Goal: Transaction & Acquisition: Obtain resource

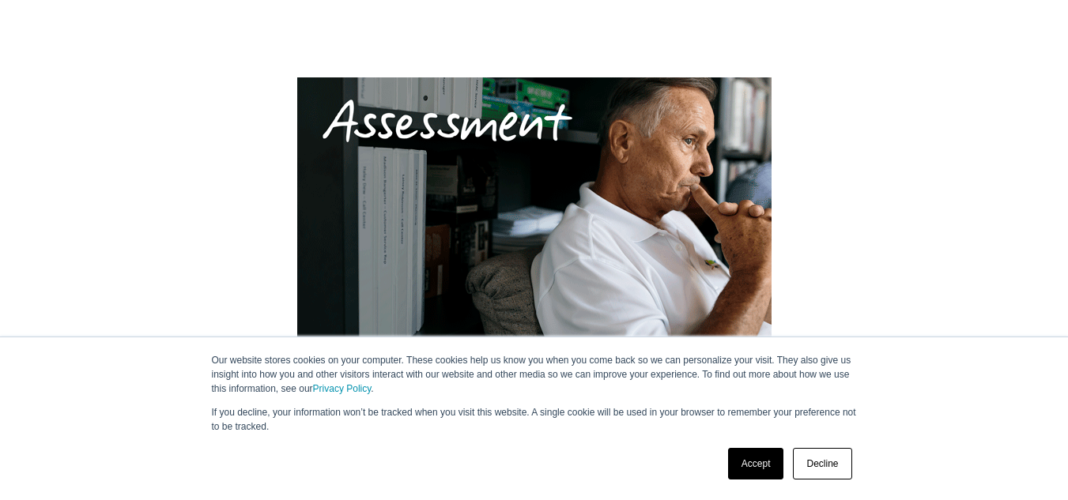
scroll to position [237, 0]
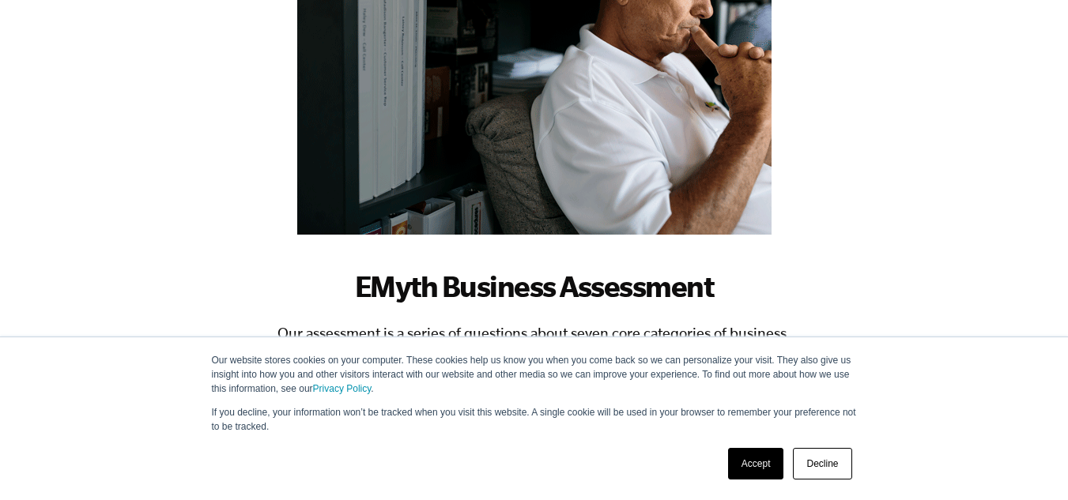
click at [814, 469] on link "Decline" at bounding box center [822, 464] width 58 height 32
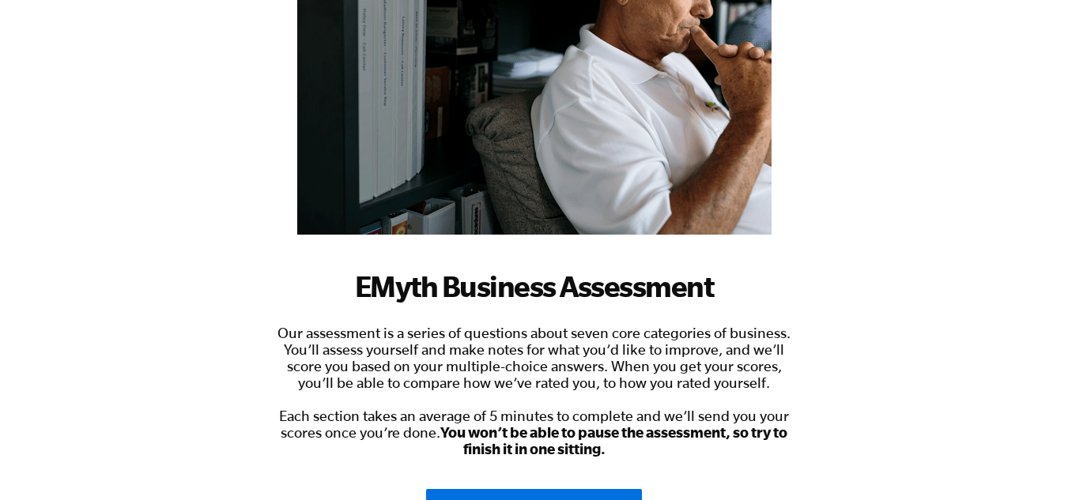
scroll to position [440, 0]
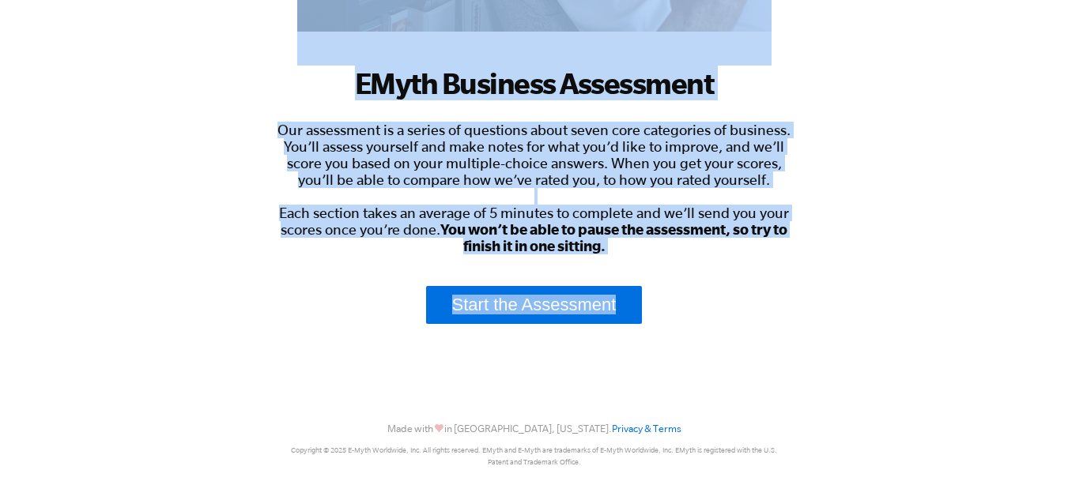
drag, startPoint x: 234, startPoint y: 201, endPoint x: 782, endPoint y: 276, distance: 553.6
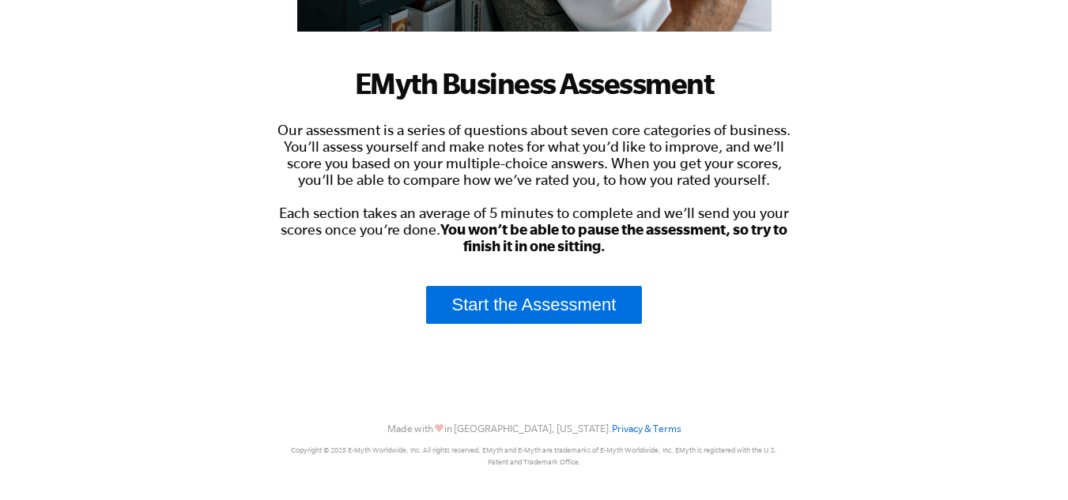
click at [782, 276] on div "EMyth Business Assessment Our assessment is a series of questions about seven c…" at bounding box center [534, 100] width 522 height 768
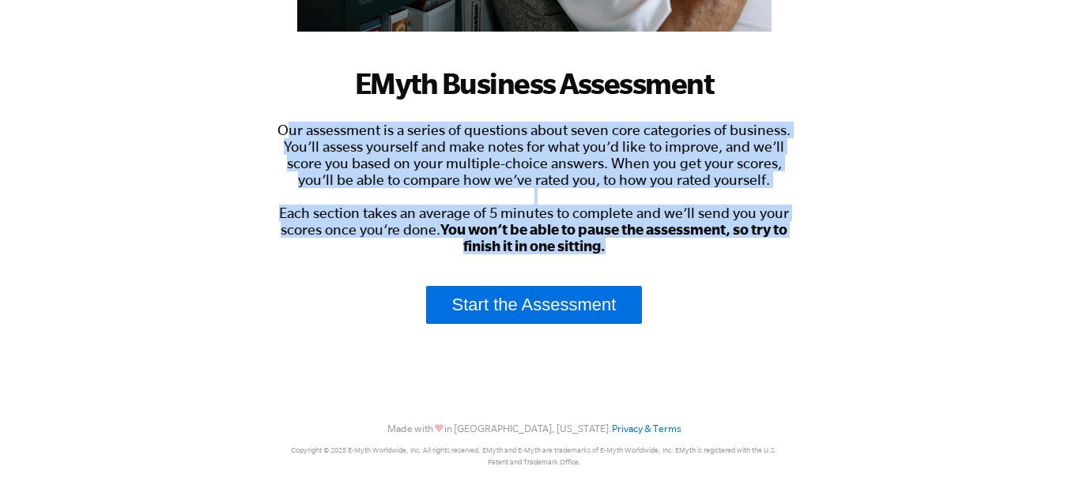
drag, startPoint x: 761, startPoint y: 243, endPoint x: 287, endPoint y: 129, distance: 487.7
click at [287, 129] on div "Our assessment is a series of questions about seven core categories of business…" at bounding box center [534, 188] width 522 height 133
click at [287, 129] on span "Our assessment is a series of questions about seven core categories of business…" at bounding box center [533, 188] width 513 height 133
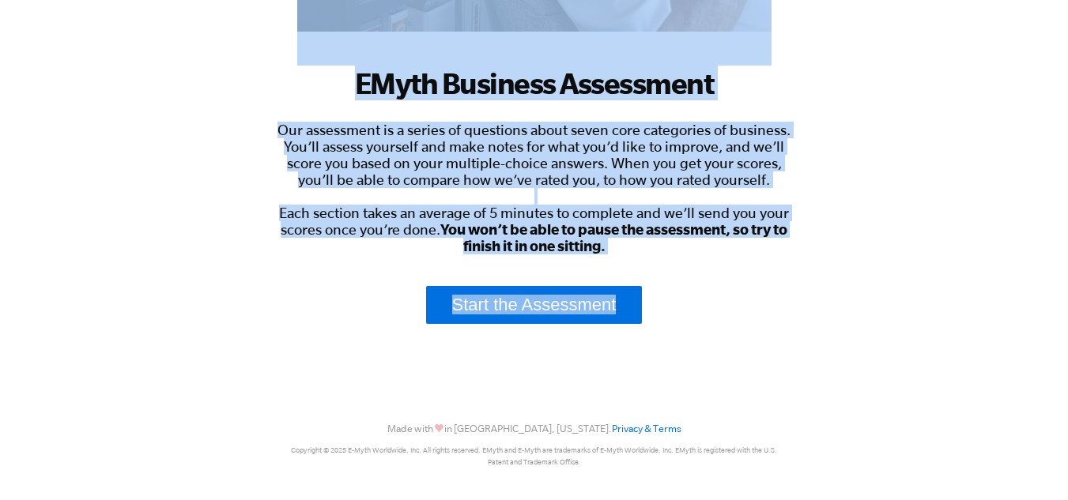
drag, startPoint x: 203, startPoint y: 118, endPoint x: 699, endPoint y: 258, distance: 514.9
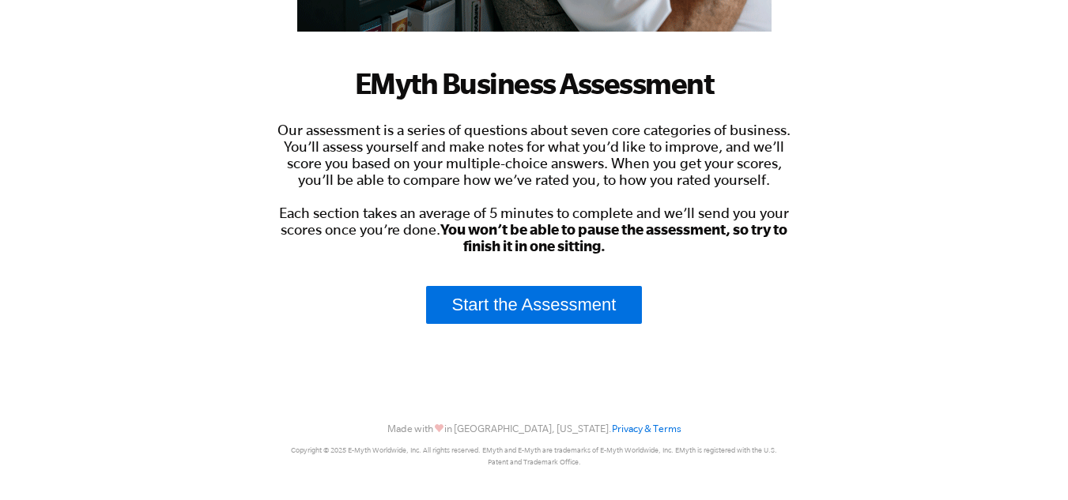
click at [699, 258] on div "EMyth Business Assessment Our assessment is a series of questions about seven c…" at bounding box center [534, 100] width 522 height 768
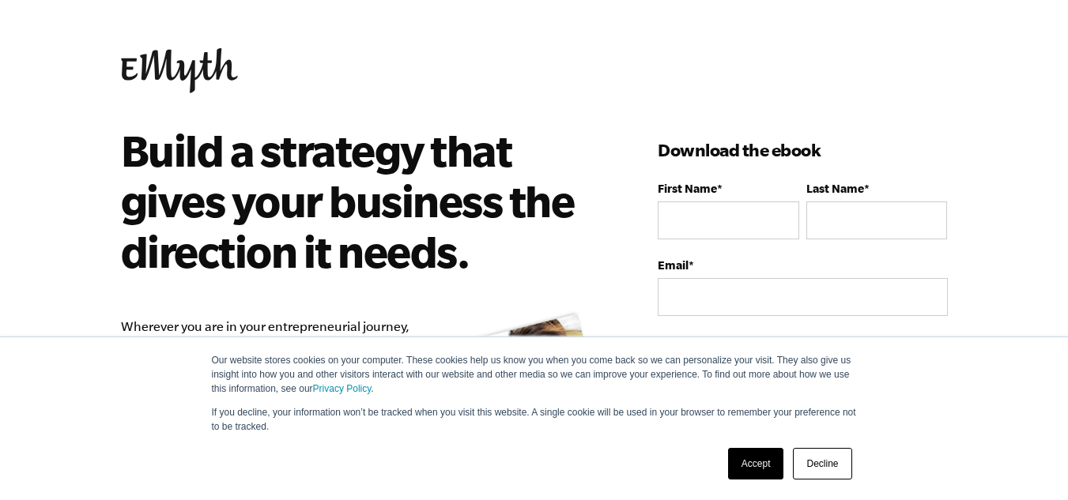
click at [781, 457] on link "Accept" at bounding box center [756, 464] width 56 height 32
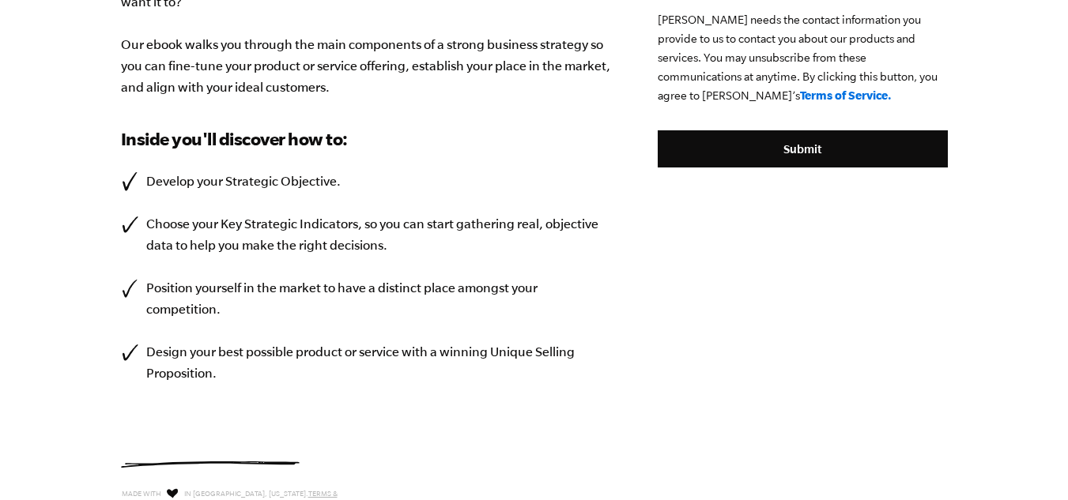
scroll to position [553, 0]
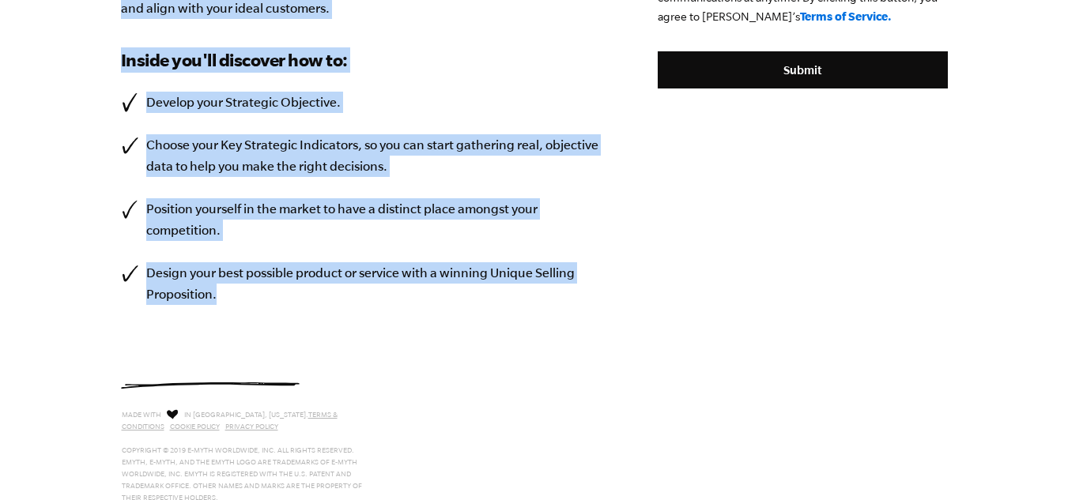
drag, startPoint x: 132, startPoint y: 104, endPoint x: 263, endPoint y: 286, distance: 224.2
click at [263, 286] on li "Design your best possible product or service with a winning Unique Selling Prop…" at bounding box center [366, 283] width 490 height 43
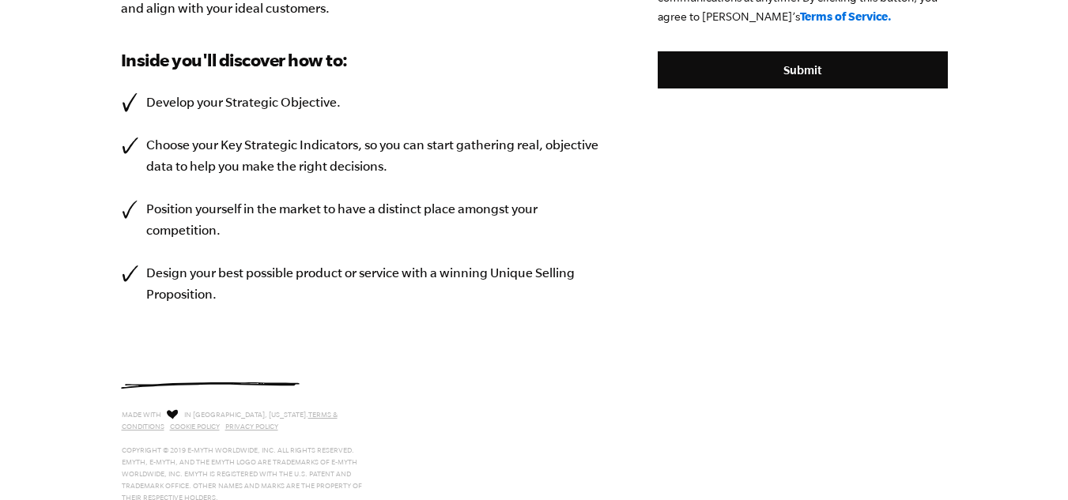
click at [263, 286] on li "Design your best possible product or service with a winning Unique Selling Prop…" at bounding box center [366, 283] width 490 height 43
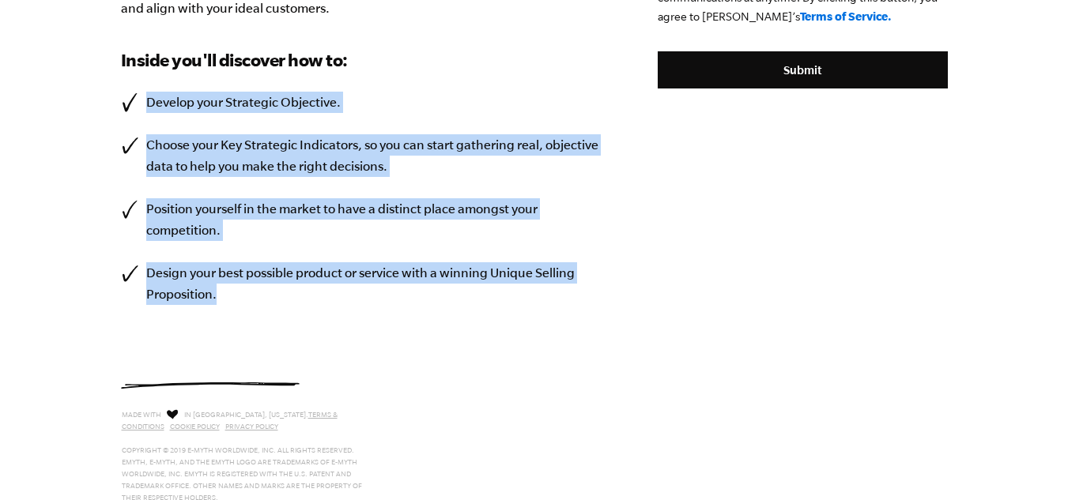
drag, startPoint x: 103, startPoint y: 81, endPoint x: 315, endPoint y: 307, distance: 309.7
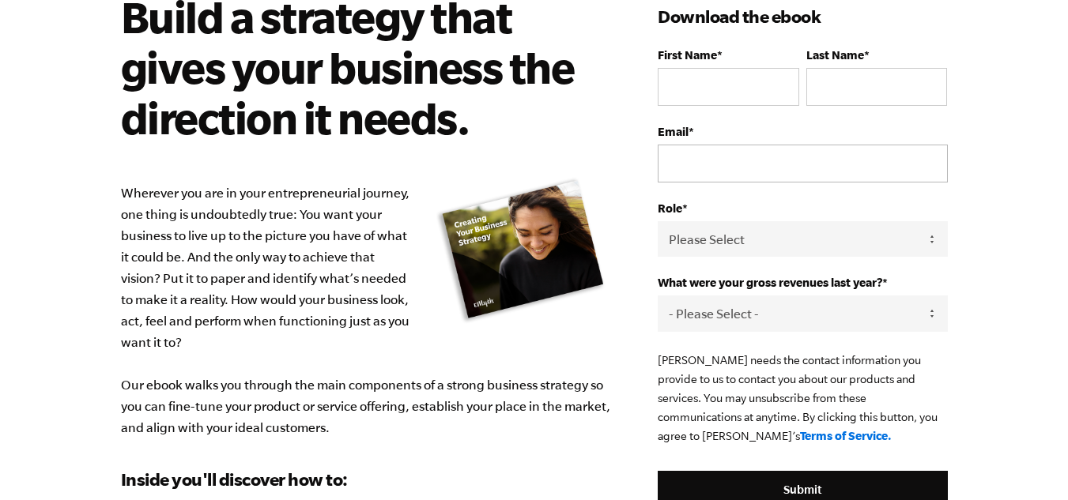
scroll to position [55, 0]
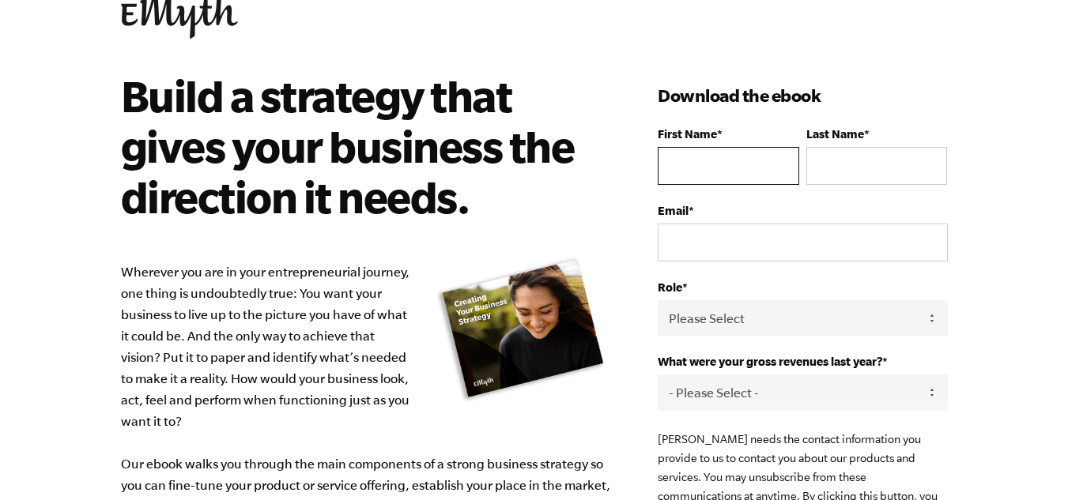
click at [725, 164] on input "First Name *" at bounding box center [728, 166] width 141 height 38
type input "[PERSON_NAME]"
type input "Houssein"
type input "[PERSON_NAME][EMAIL_ADDRESS][DOMAIN_NAME]"
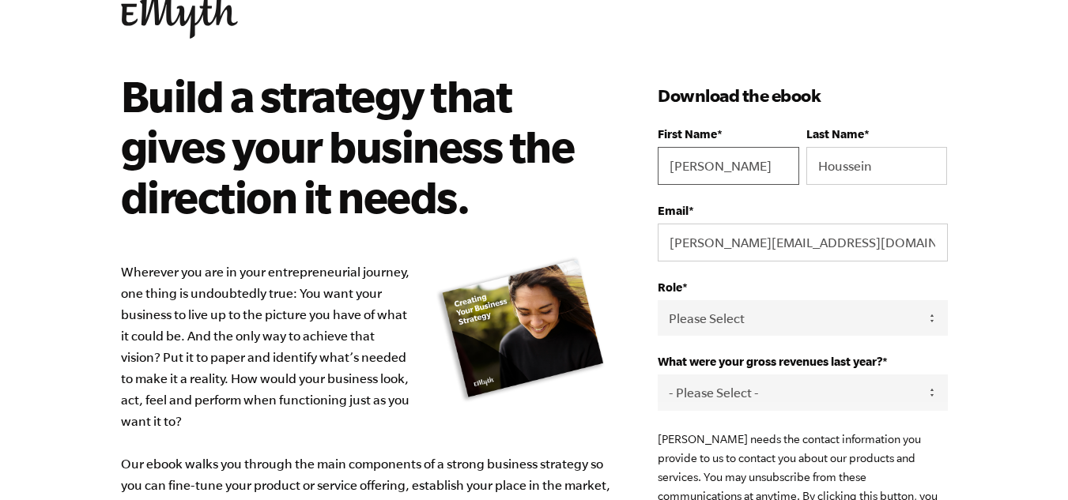
scroll to position [134, 0]
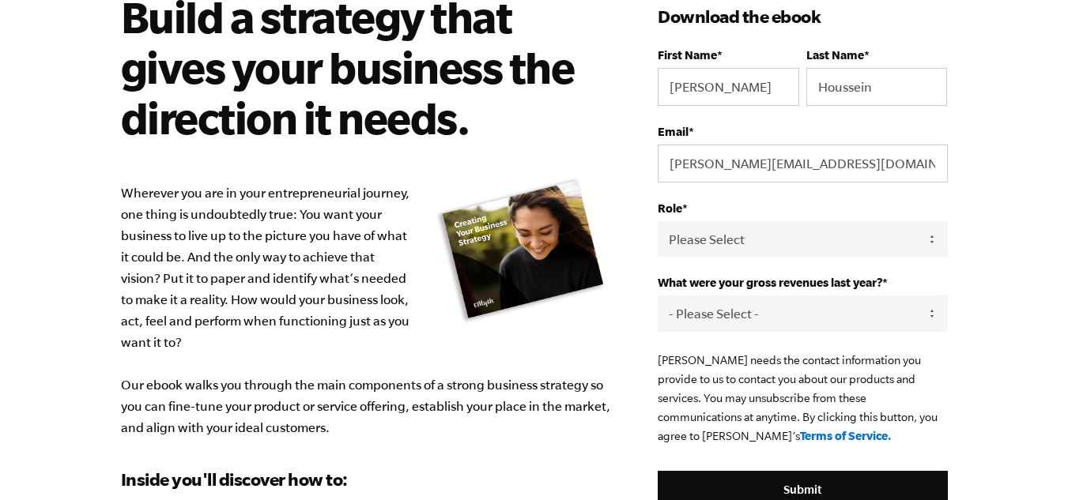
click at [716, 213] on label "Role *" at bounding box center [802, 208] width 289 height 13
click at [716, 221] on select "Please Select Owner Partner / Co-Owner Executive Employee / Other" at bounding box center [802, 239] width 289 height 36
click at [719, 232] on select "Please Select Owner Partner / Co-Owner Executive Employee / Other" at bounding box center [802, 239] width 289 height 36
select select "Owner"
click at [658, 221] on select "Please Select Owner Partner / Co-Owner Executive Employee / Other" at bounding box center [802, 239] width 289 height 36
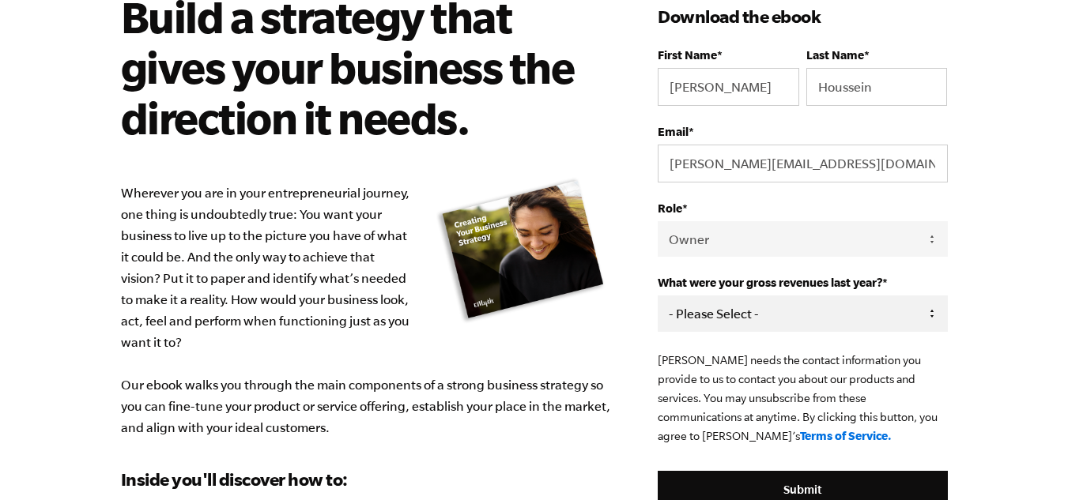
click at [788, 301] on select "- Please Select - 0-75K 76-150K 151-275K 276-500K 501-750K 751-1M 1-2.5M 2.5-5M…" at bounding box center [802, 314] width 289 height 36
select select "0-75K"
click at [658, 296] on select "- Please Select - 0-75K 76-150K 151-275K 276-500K 501-750K 751-1M 1-2.5M 2.5-5M…" at bounding box center [802, 314] width 289 height 36
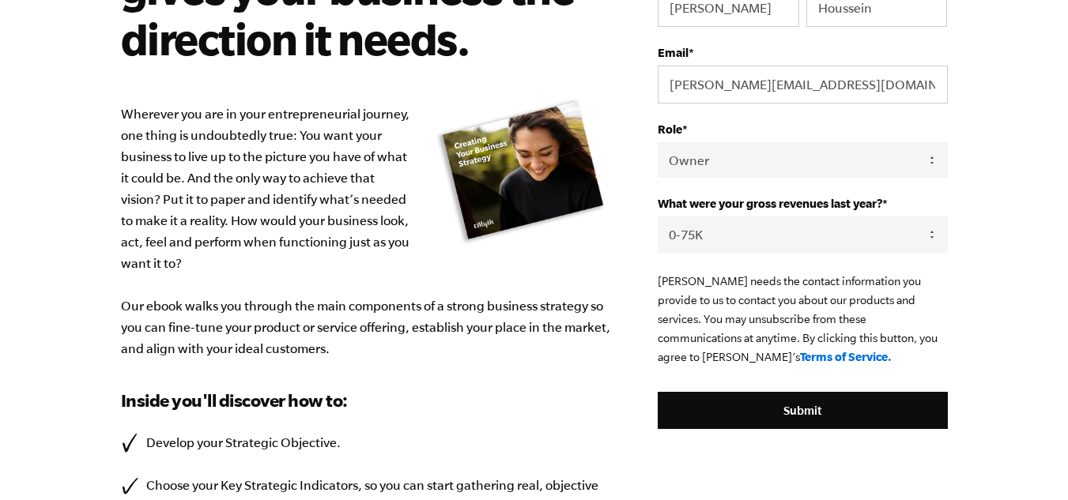
scroll to position [292, 0]
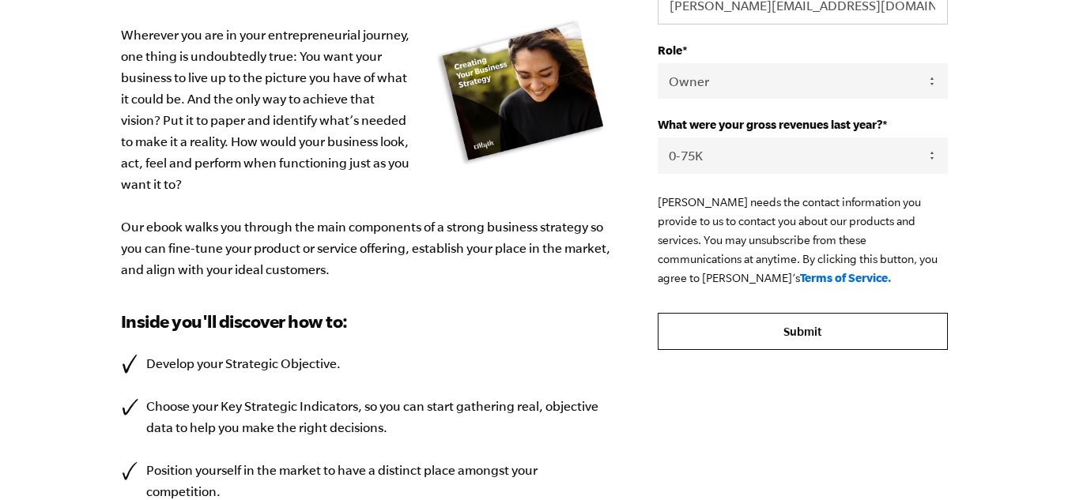
click at [767, 329] on input "Submit" at bounding box center [802, 332] width 289 height 38
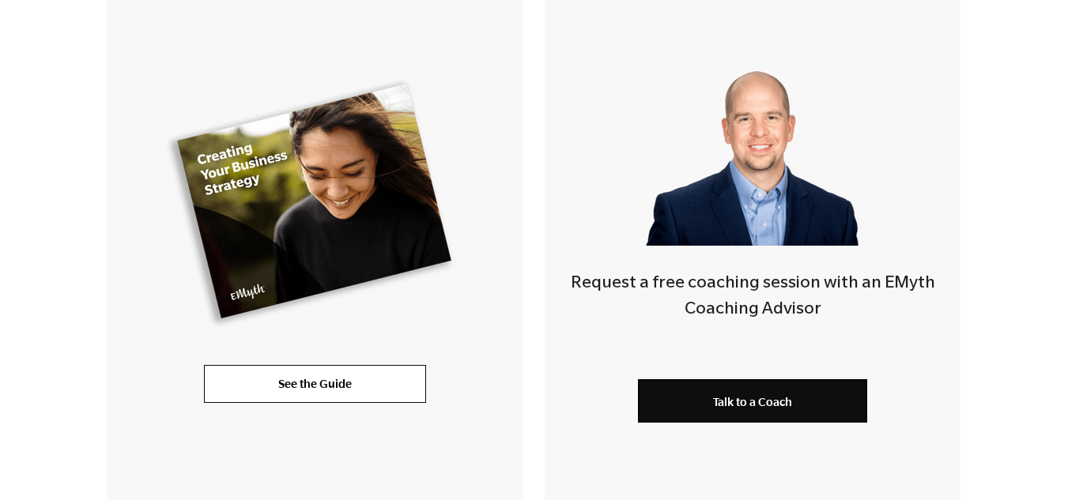
scroll to position [474, 0]
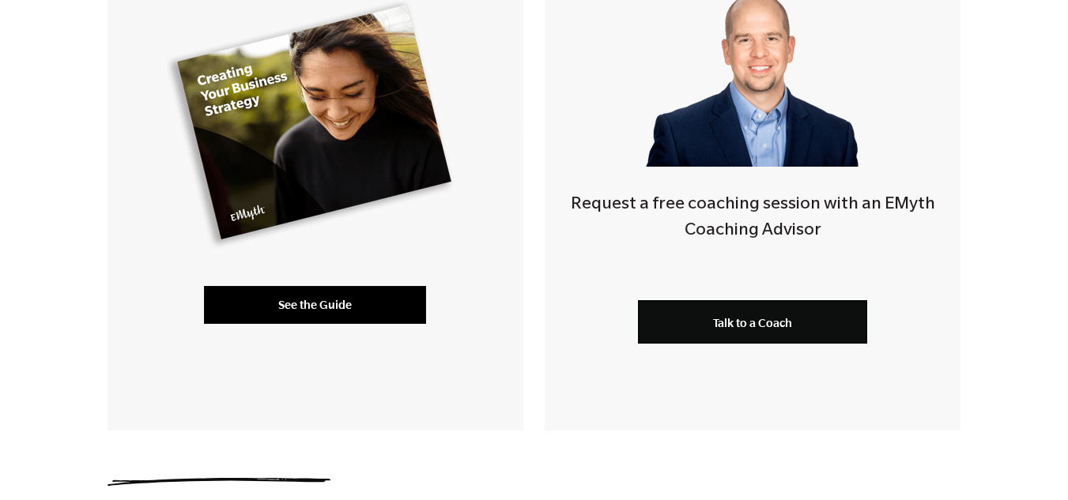
click at [371, 299] on link "See the Guide" at bounding box center [315, 305] width 222 height 38
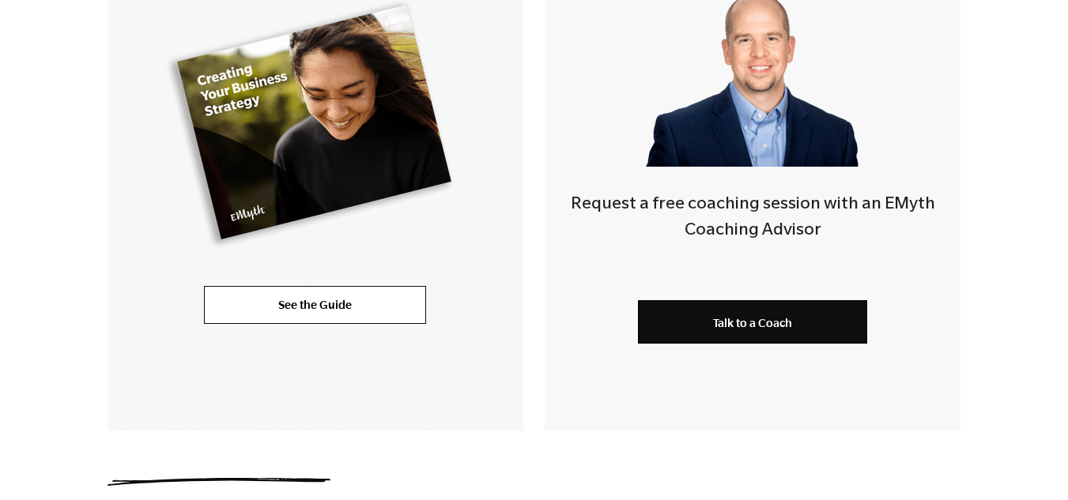
scroll to position [635, 0]
